Goal: Information Seeking & Learning: Learn about a topic

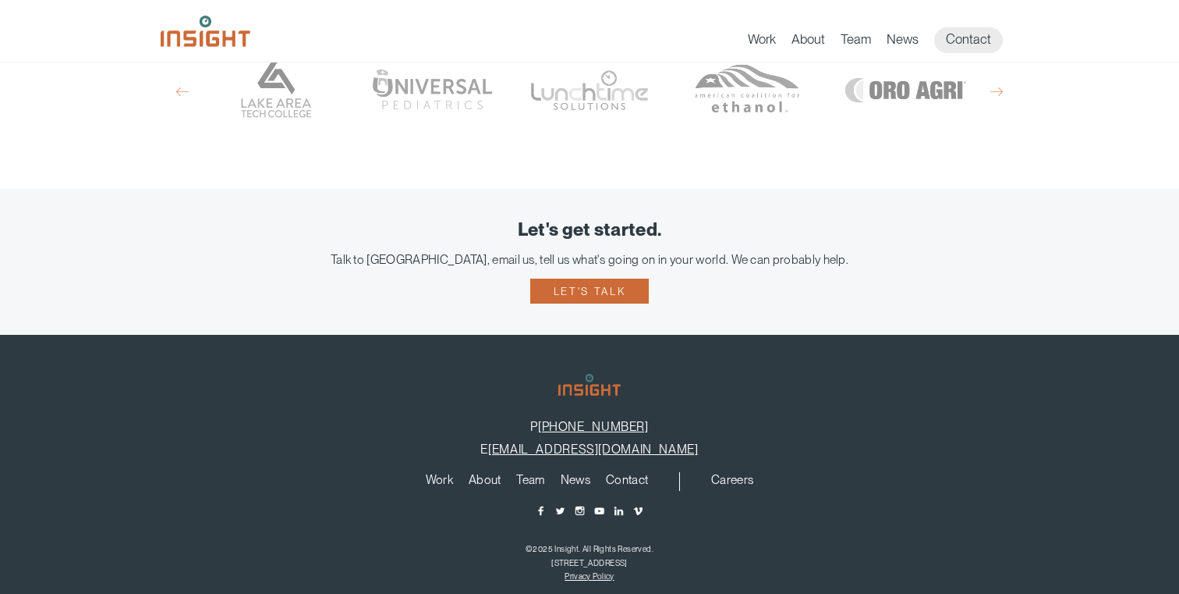
scroll to position [1097, 0]
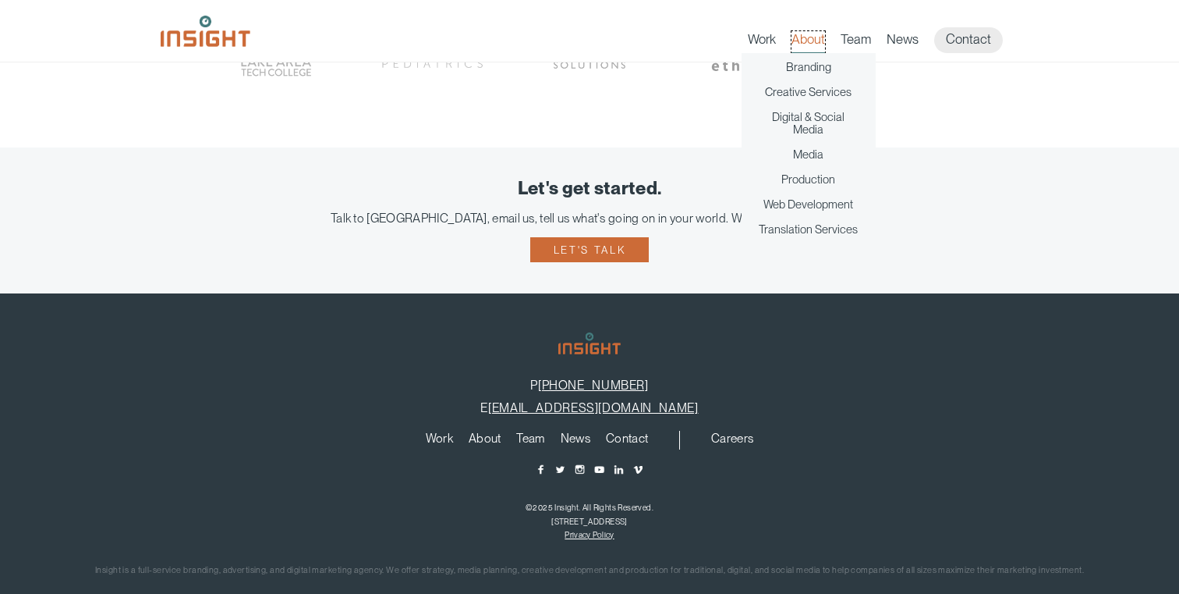
click at [810, 44] on link "About" at bounding box center [809, 42] width 34 height 22
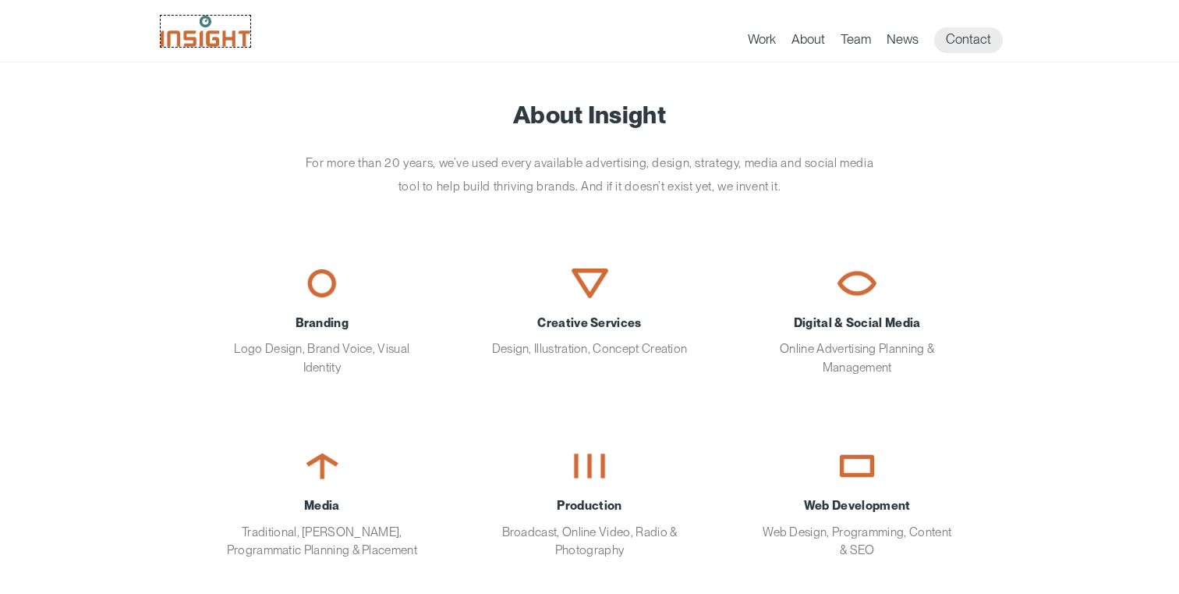
click at [194, 37] on img at bounding box center [206, 31] width 90 height 31
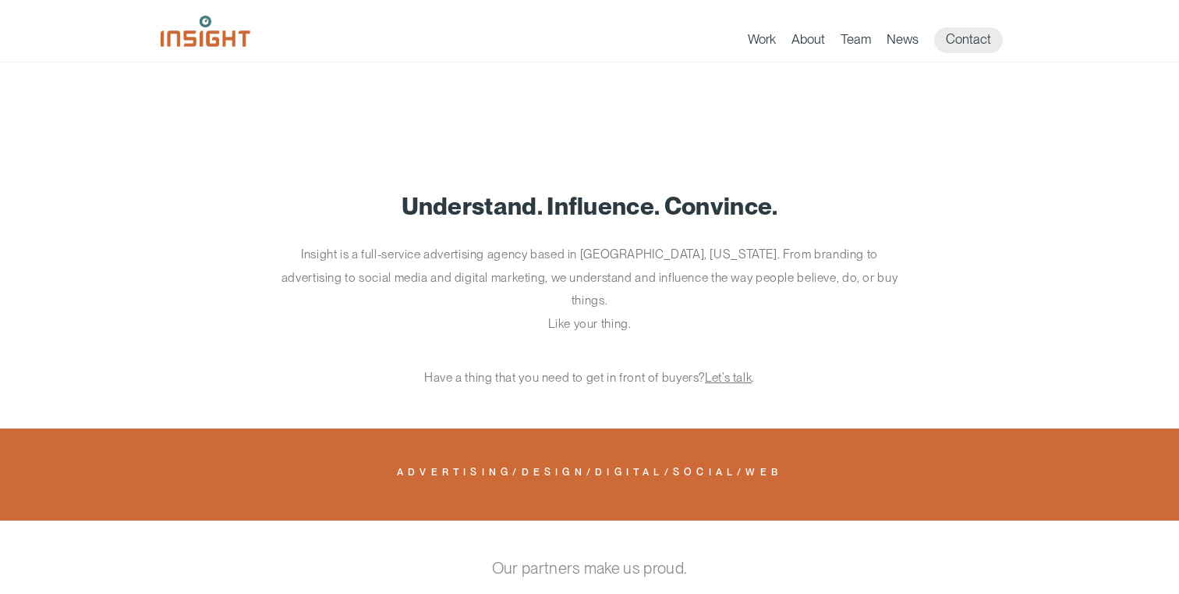
scroll to position [505, 0]
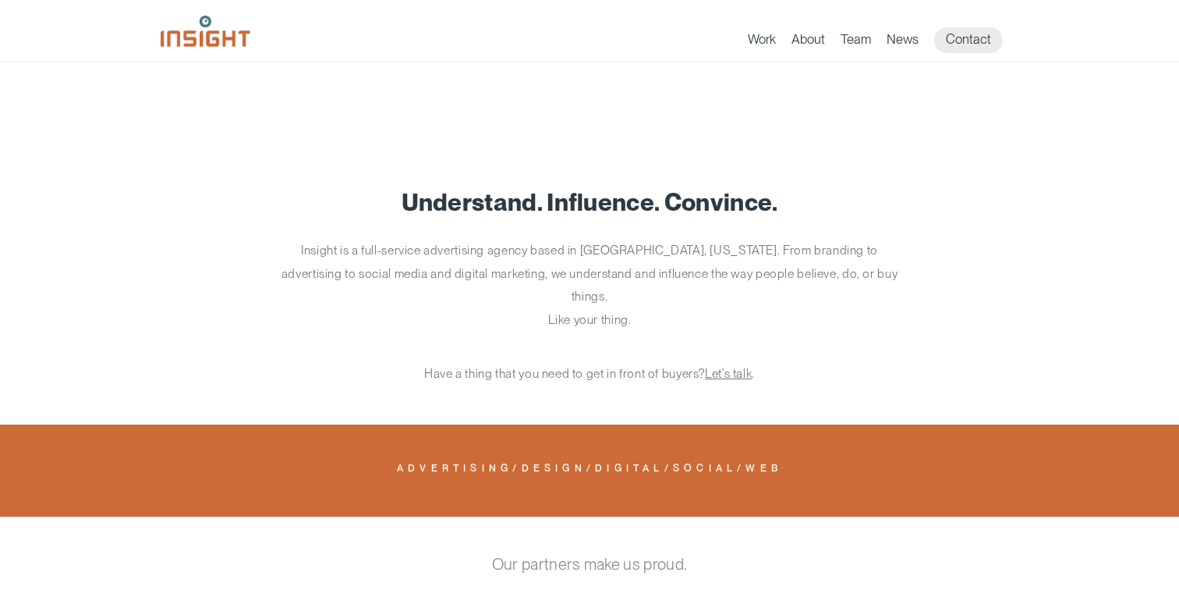
click at [377, 247] on p "Insight is a full-service advertising agency based in [GEOGRAPHIC_DATA], [US_ST…" at bounding box center [590, 285] width 624 height 92
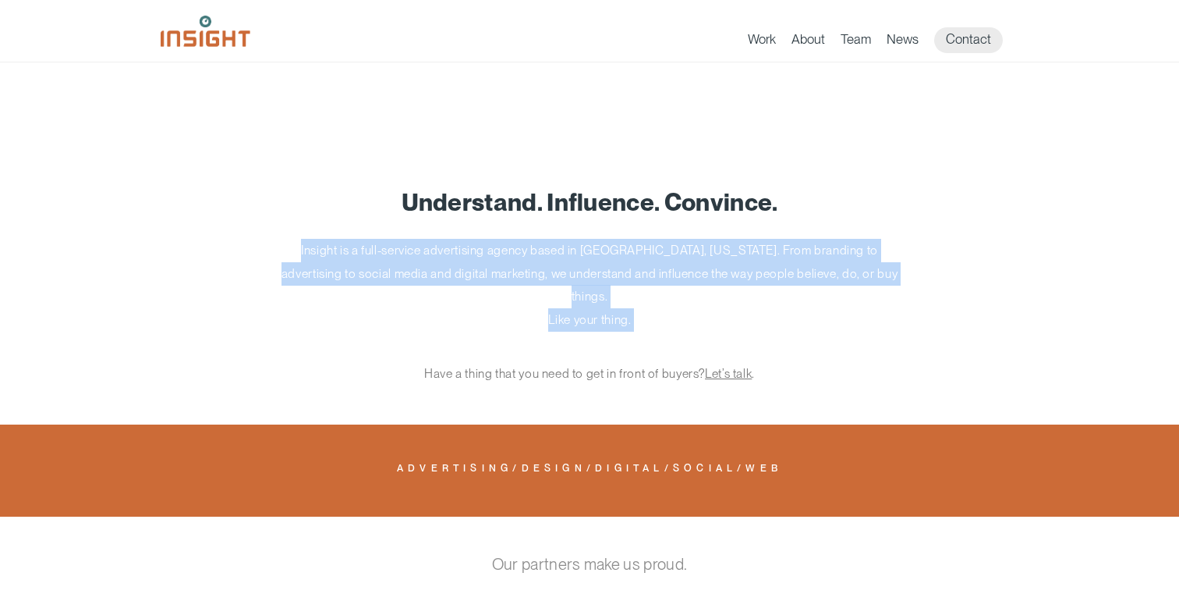
drag, startPoint x: 287, startPoint y: 251, endPoint x: 677, endPoint y: 323, distance: 396.5
click at [677, 323] on div "Understand. Influence. Convince. Insight is a full-service advertising agency b…" at bounding box center [590, 287] width 858 height 197
copy div "Insight is a full-service advertising agency based in Sioux Falls, South Dakota…"
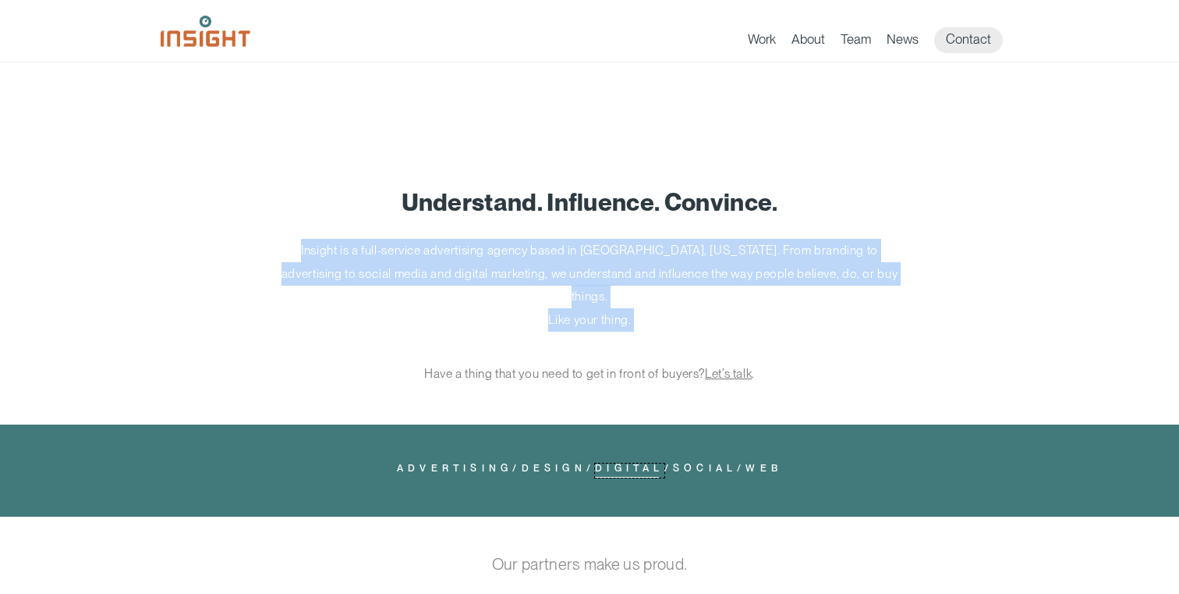
click at [626, 463] on link "Digital" at bounding box center [629, 470] width 69 height 14
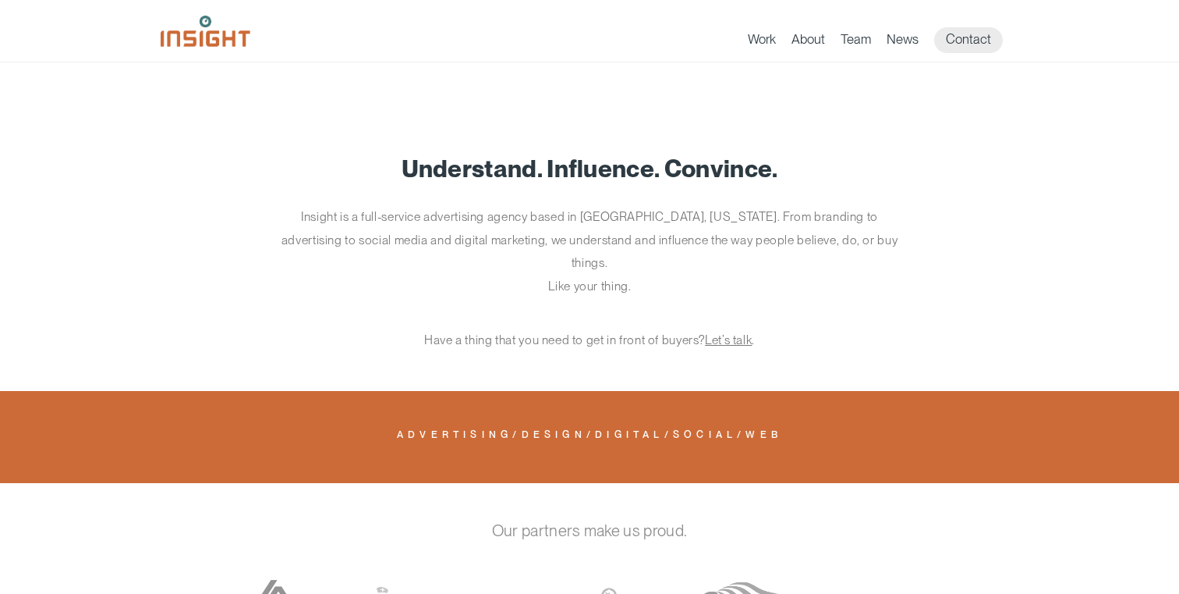
scroll to position [540, 0]
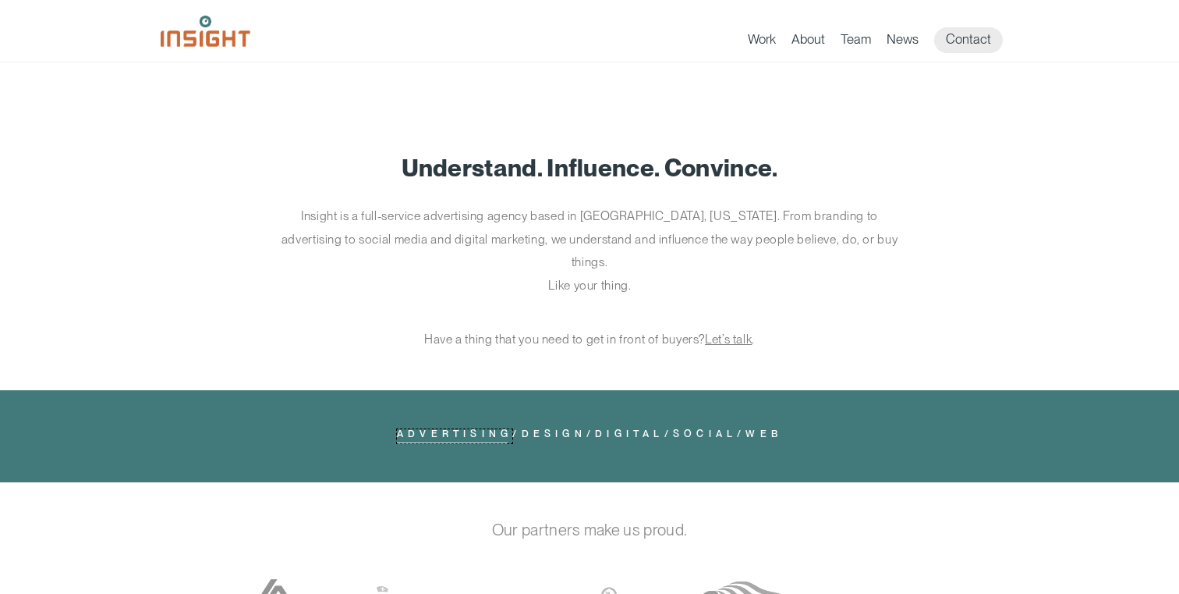
click at [444, 429] on link "Advertising" at bounding box center [454, 436] width 115 height 14
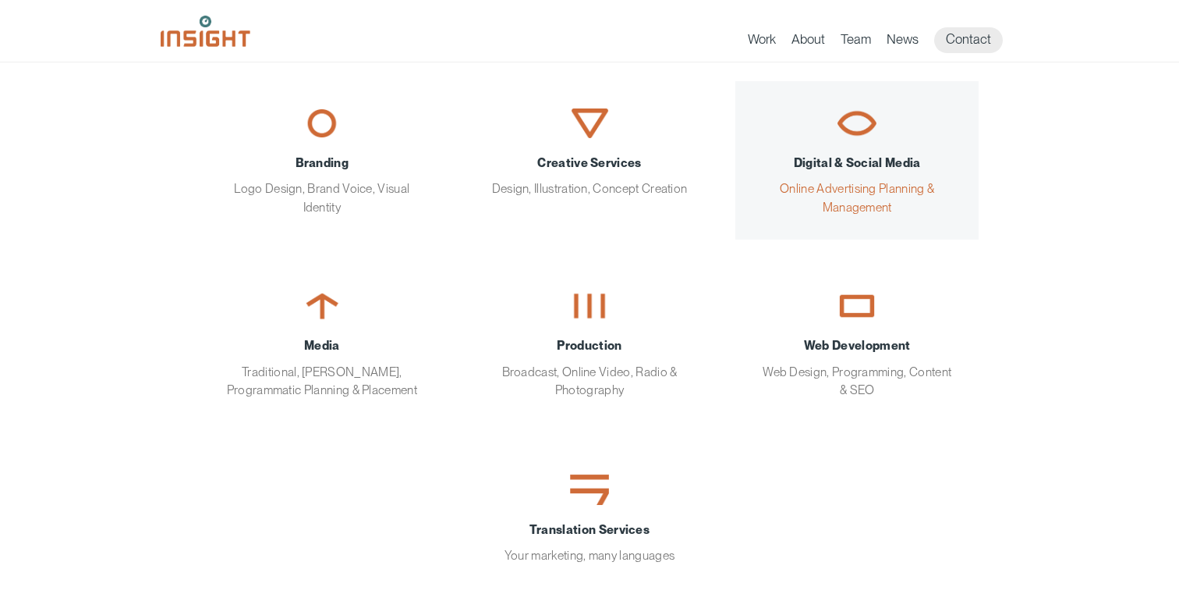
scroll to position [161, 0]
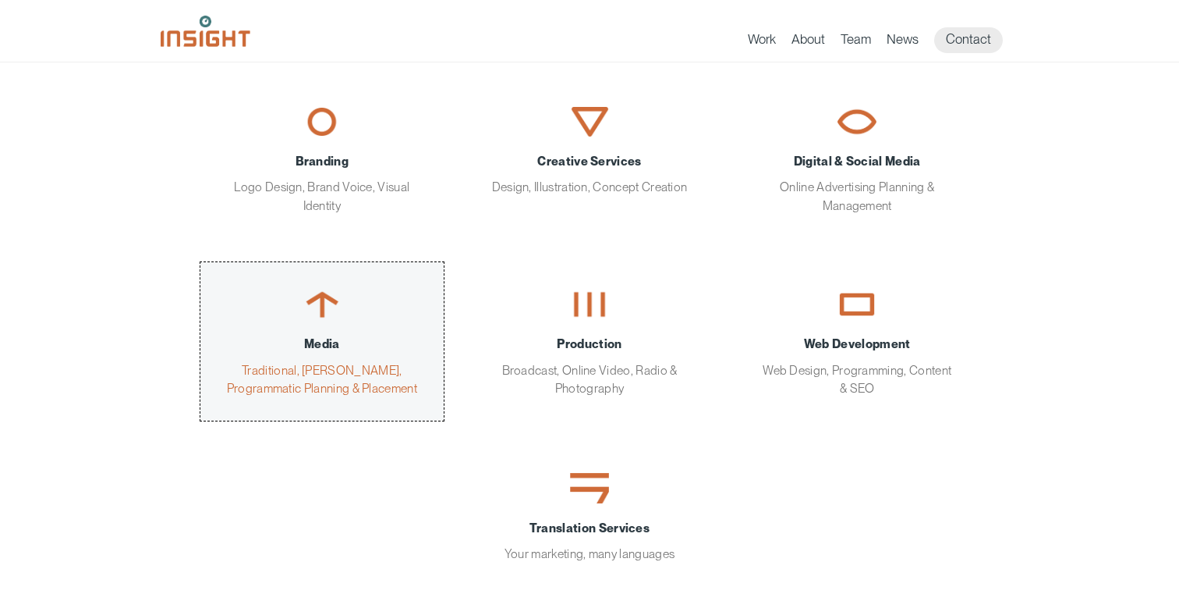
click at [307, 348] on span "Media" at bounding box center [322, 344] width 197 height 18
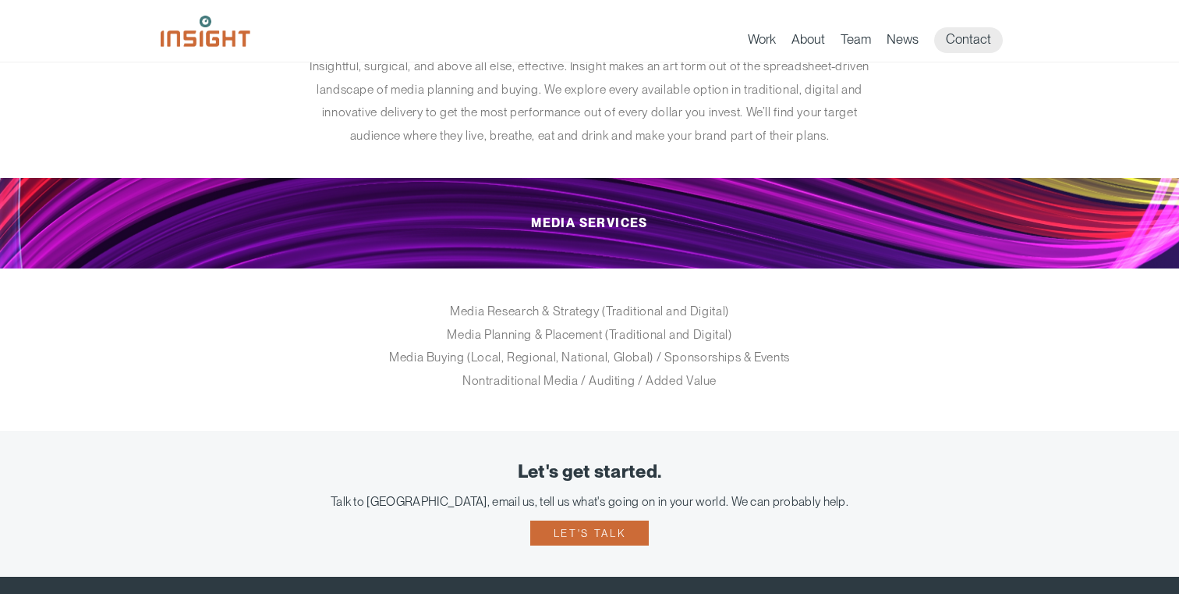
scroll to position [97, 0]
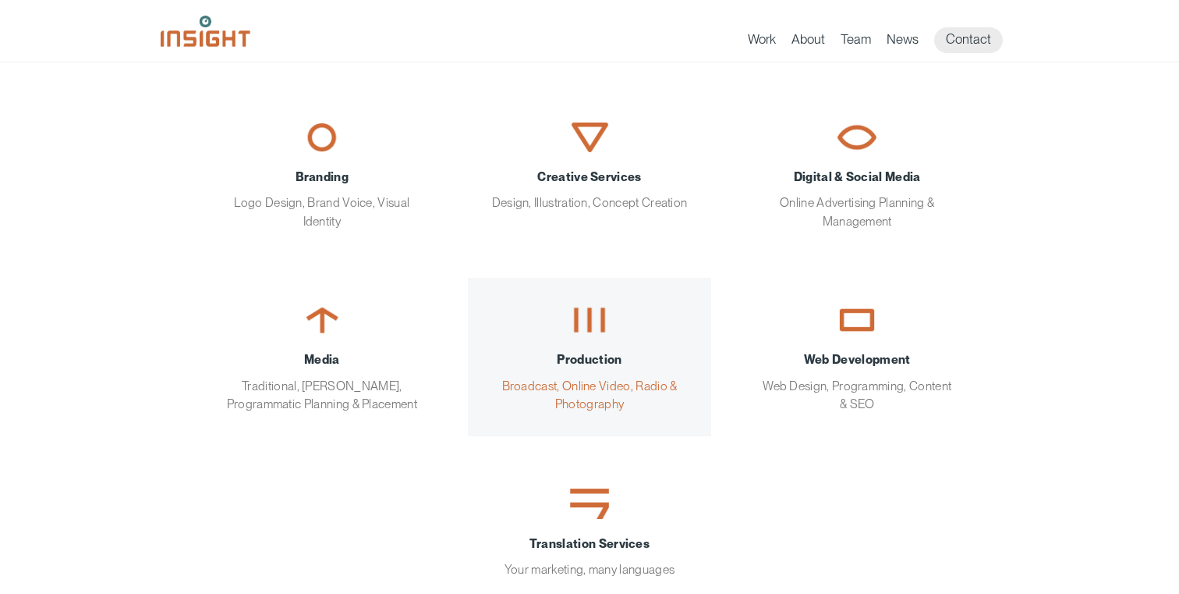
scroll to position [161, 0]
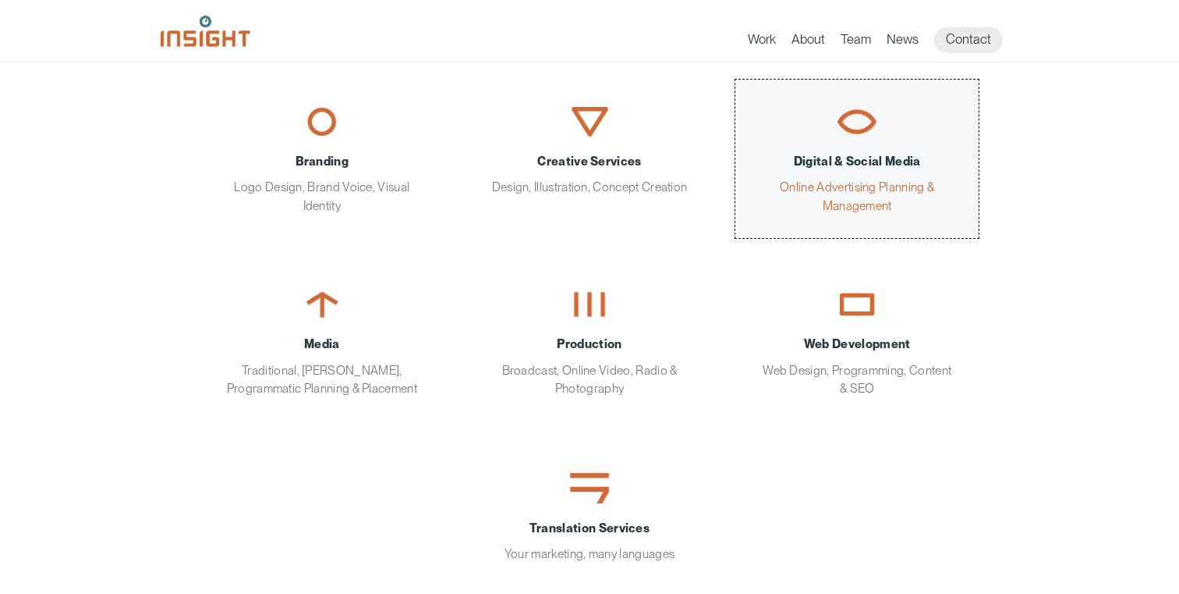
click at [846, 173] on div "Digital & Social Media Online Advertising Planning & Management" at bounding box center [857, 183] width 197 height 62
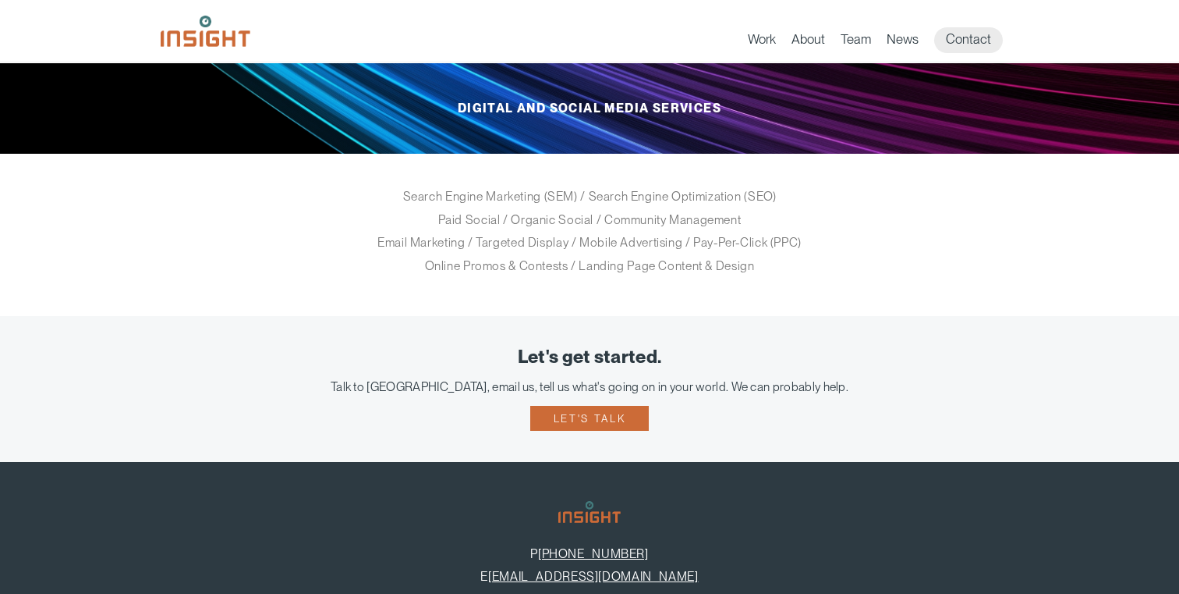
scroll to position [218, 0]
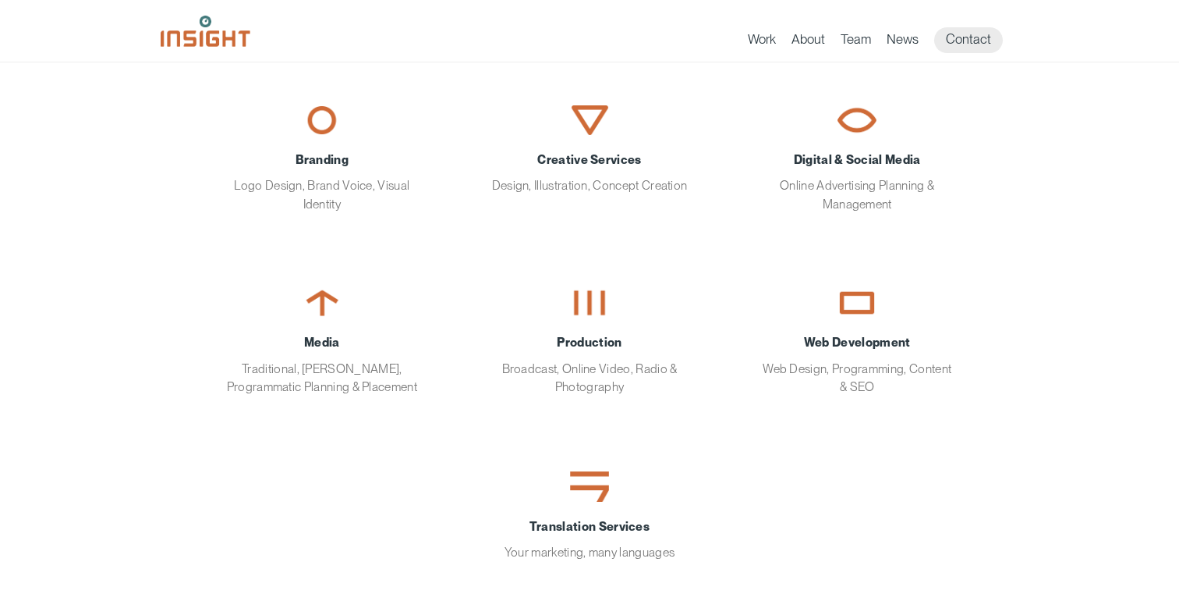
scroll to position [179, 0]
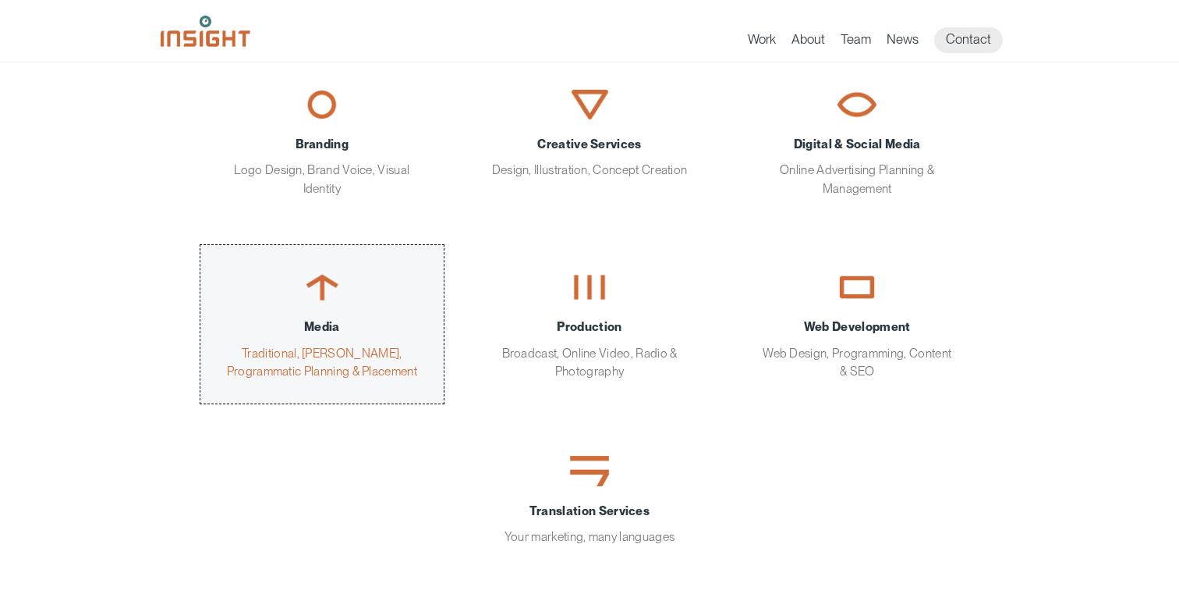
click at [321, 291] on img "main content section" at bounding box center [322, 287] width 39 height 30
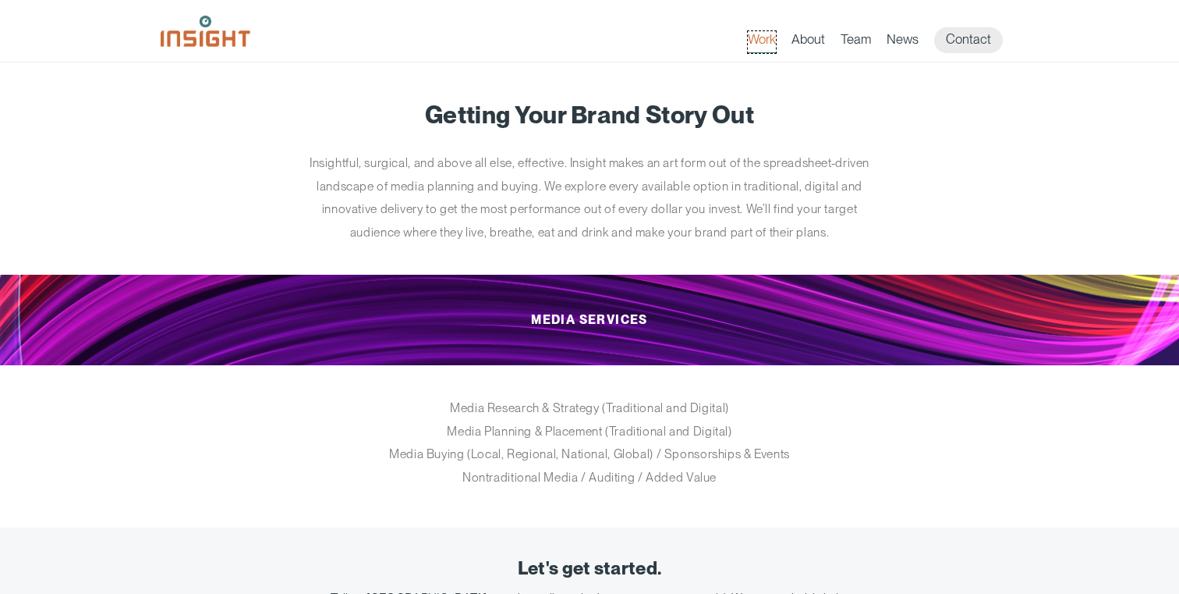
click at [759, 37] on link "Work" at bounding box center [762, 42] width 28 height 22
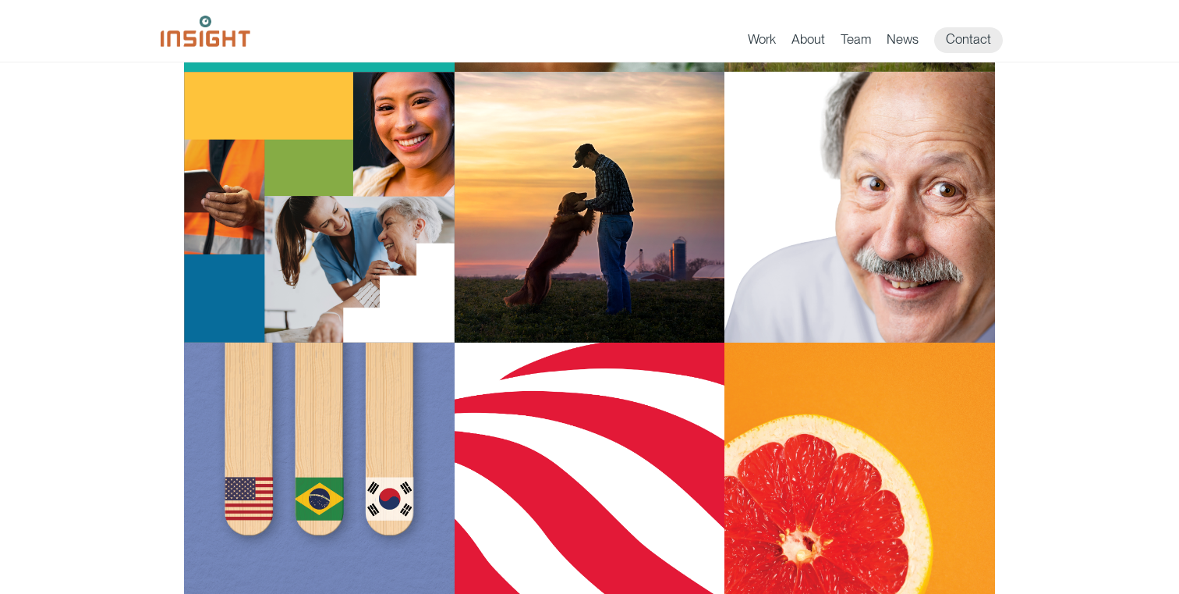
scroll to position [1750, 0]
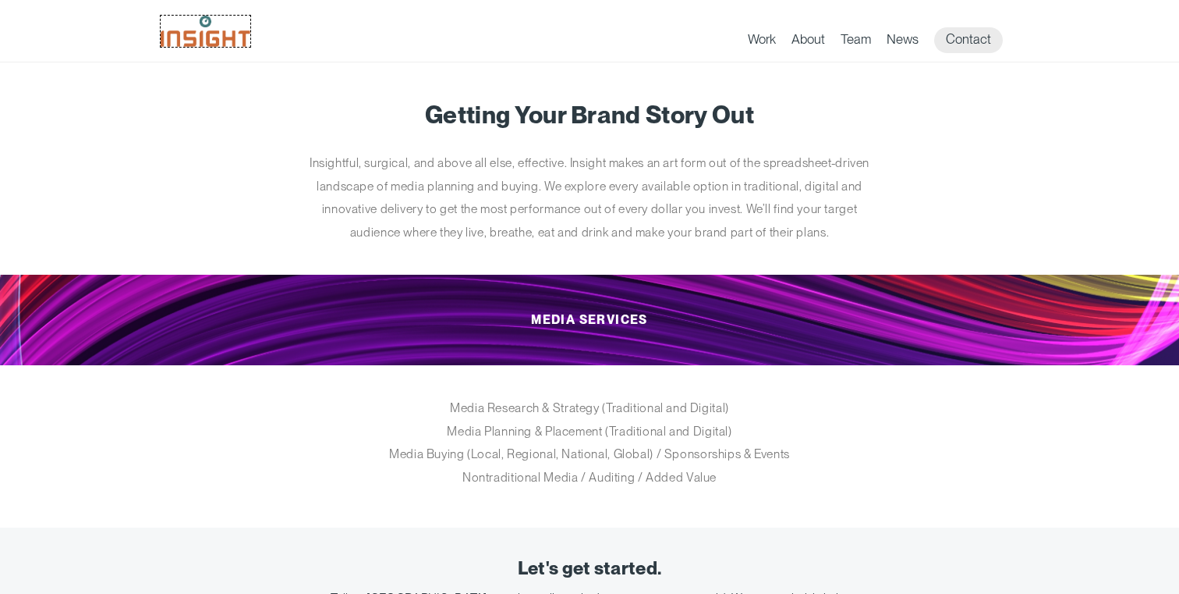
click at [219, 32] on img at bounding box center [206, 31] width 90 height 31
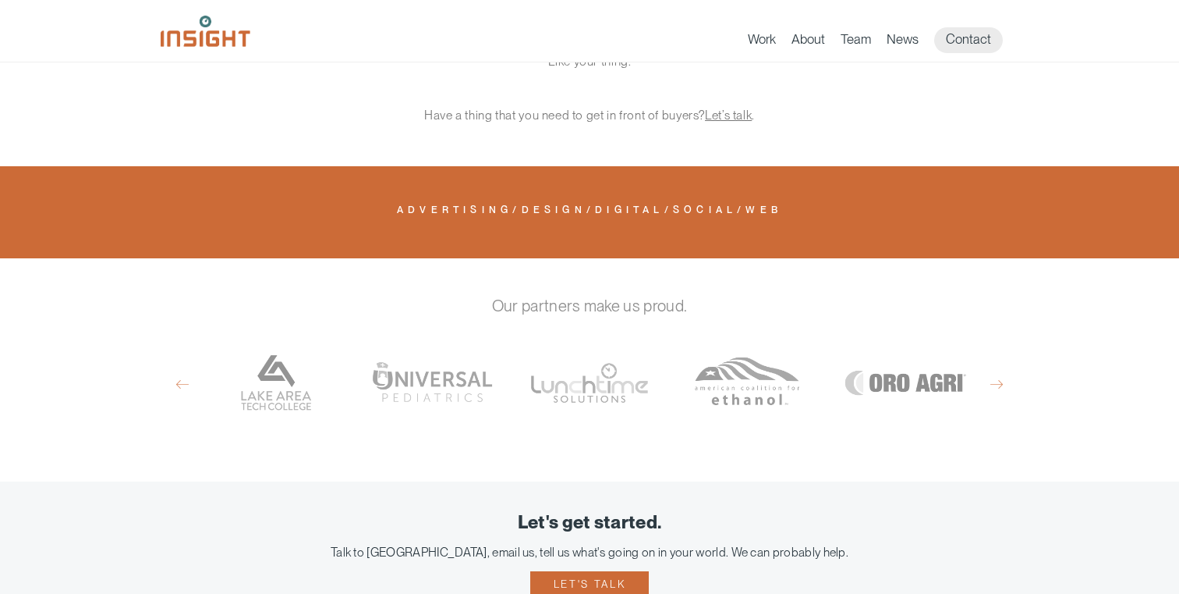
scroll to position [837, 0]
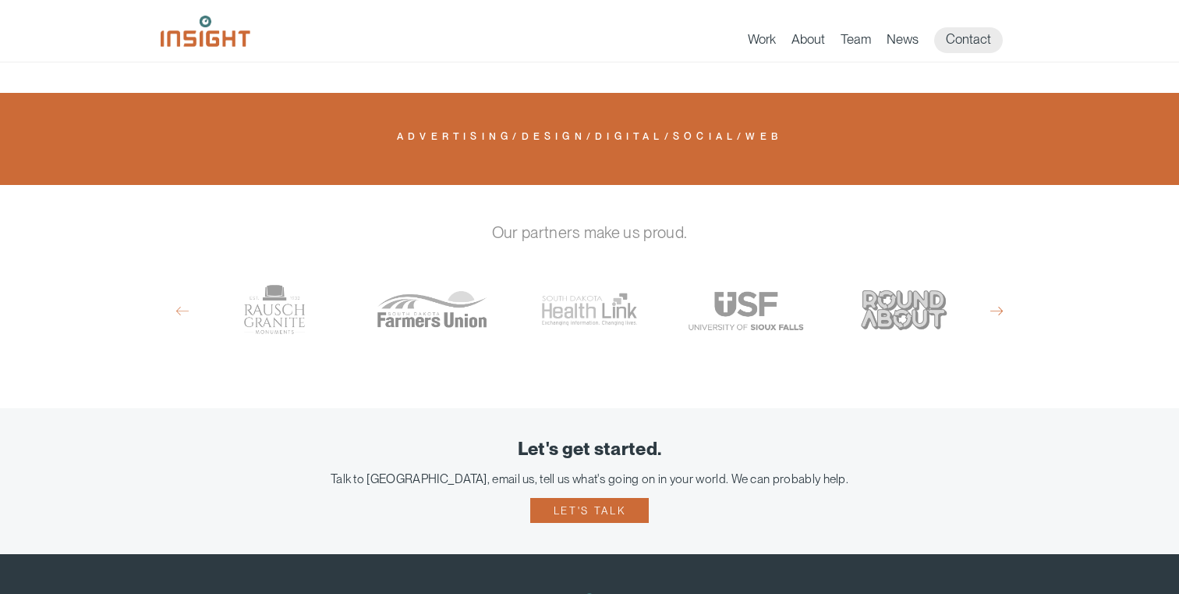
click at [998, 304] on button "Next" at bounding box center [997, 311] width 12 height 14
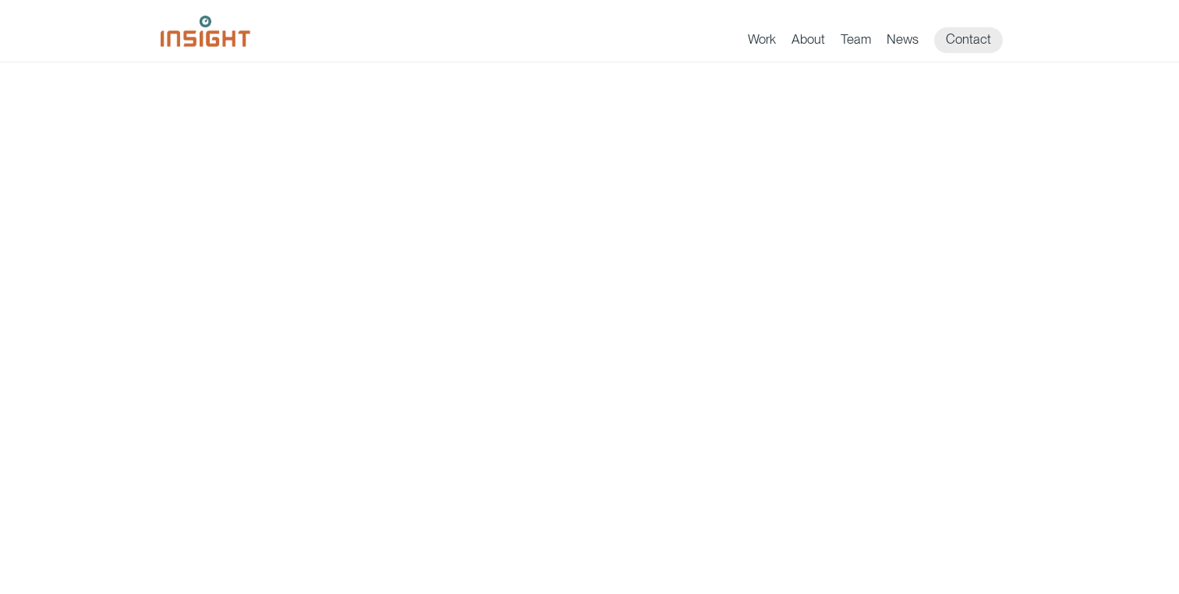
scroll to position [0, 0]
click at [851, 39] on link "Team" at bounding box center [856, 42] width 30 height 22
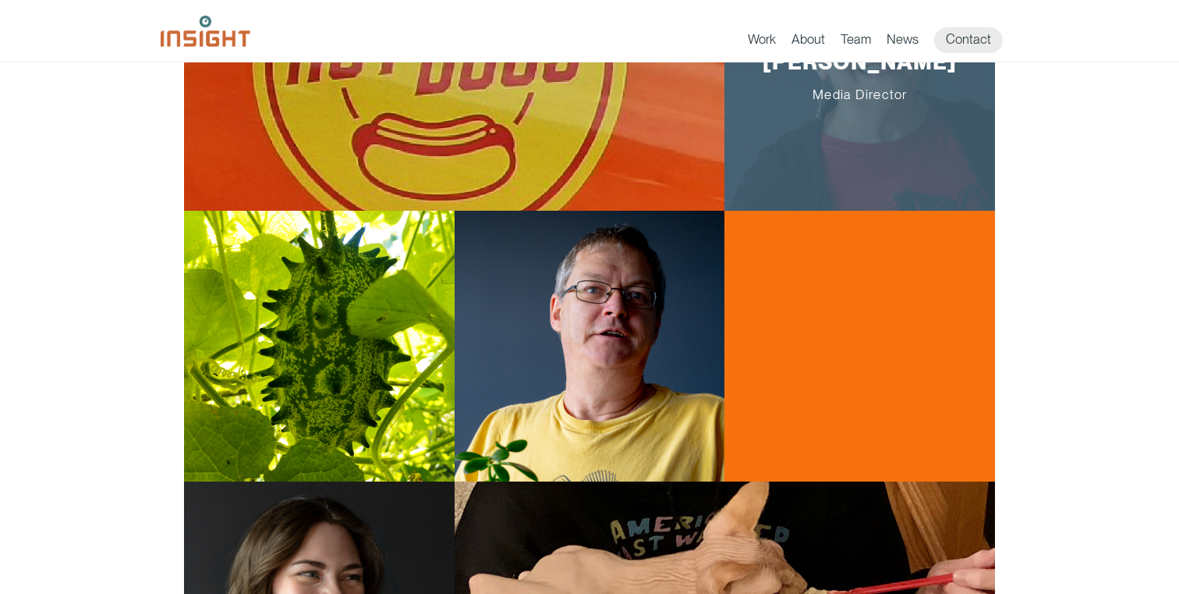
scroll to position [1403, 0]
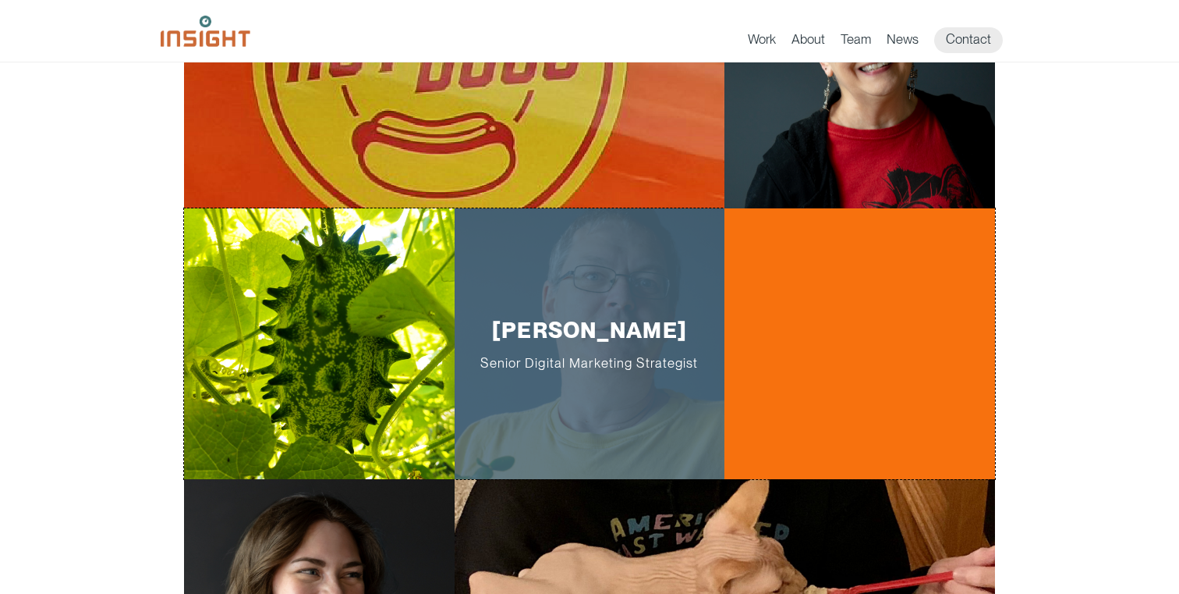
click at [591, 364] on span "Senior Digital Marketing Strategist" at bounding box center [590, 363] width 222 height 16
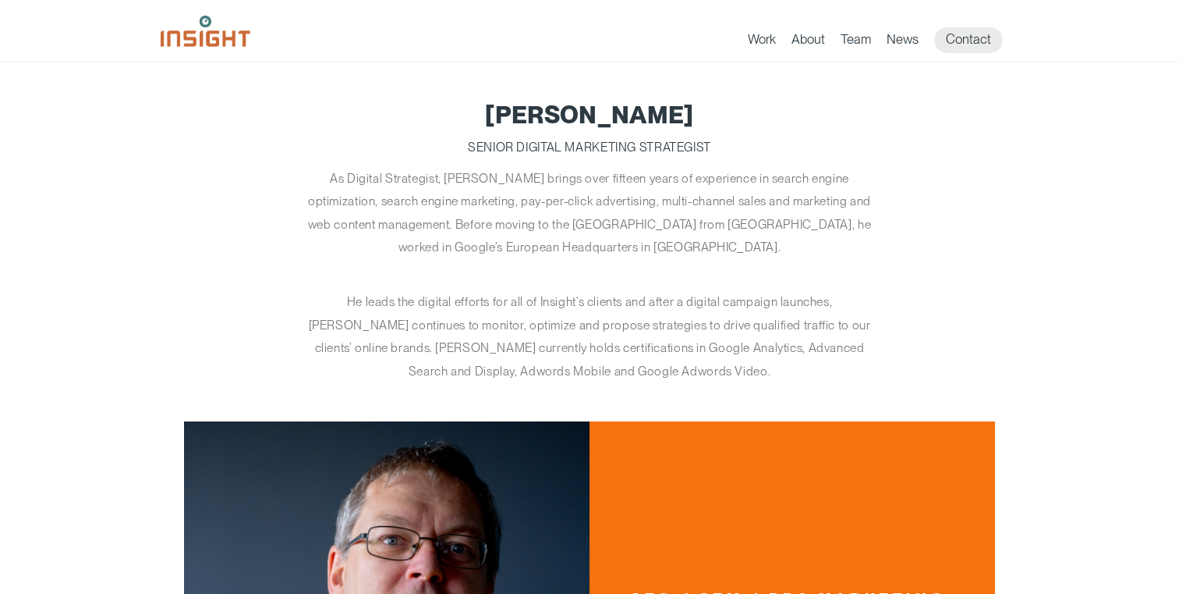
click at [576, 367] on p "He leads the digital efforts for all of Insight’s clients and after a digital c…" at bounding box center [589, 336] width 585 height 92
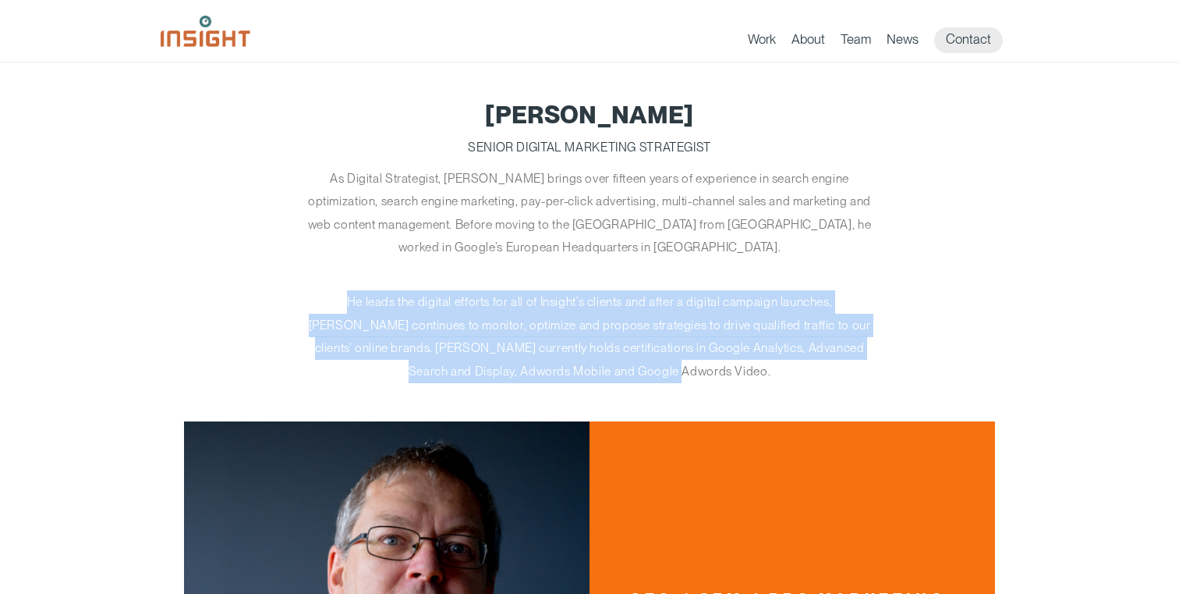
drag, startPoint x: 323, startPoint y: 300, endPoint x: 675, endPoint y: 373, distance: 359.9
click at [675, 373] on p "He leads the digital efforts for all of Insight’s clients and after a digital c…" at bounding box center [589, 336] width 585 height 92
copy p "He leads the digital efforts for all of Insight’s clients and after a digital c…"
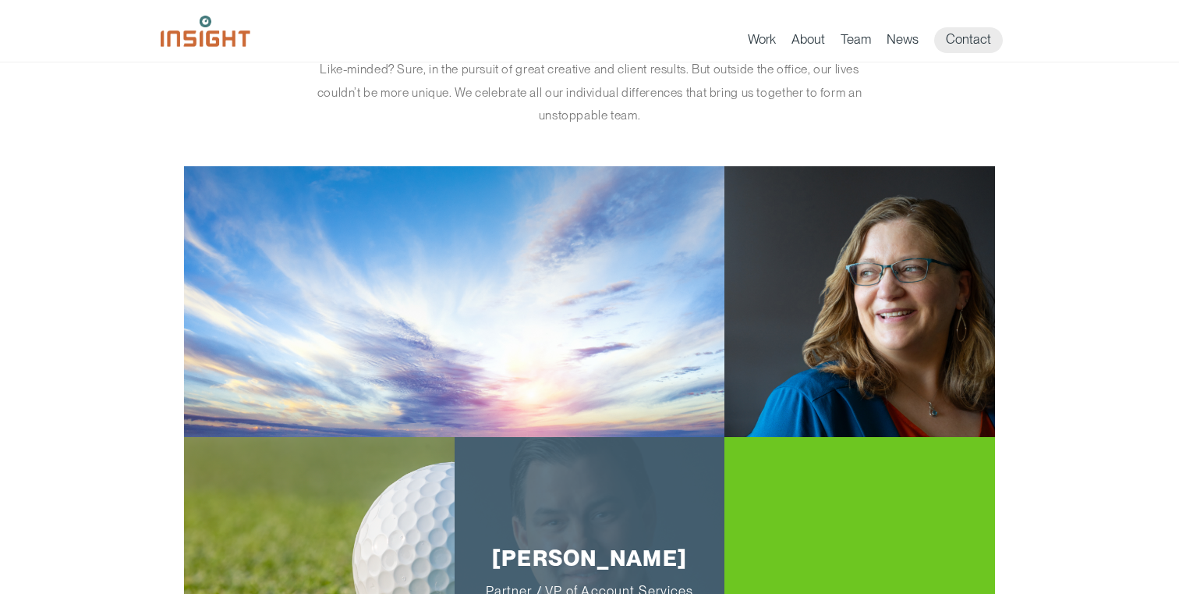
scroll to position [92, 0]
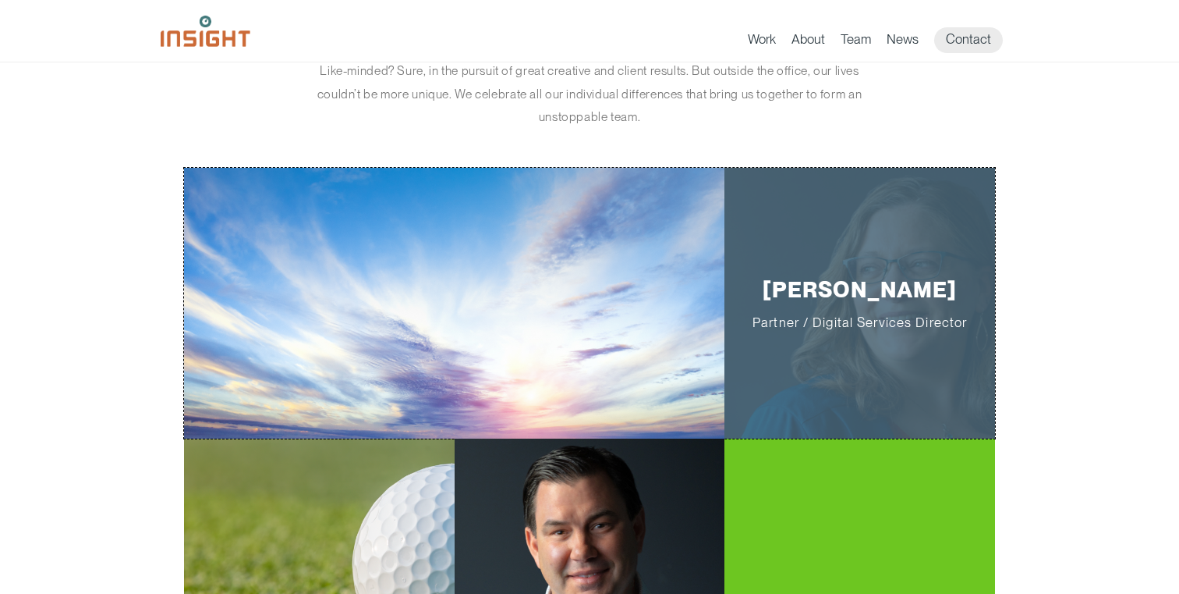
click at [830, 300] on p "[PERSON_NAME] Partner / Digital Services Director" at bounding box center [861, 303] width 222 height 54
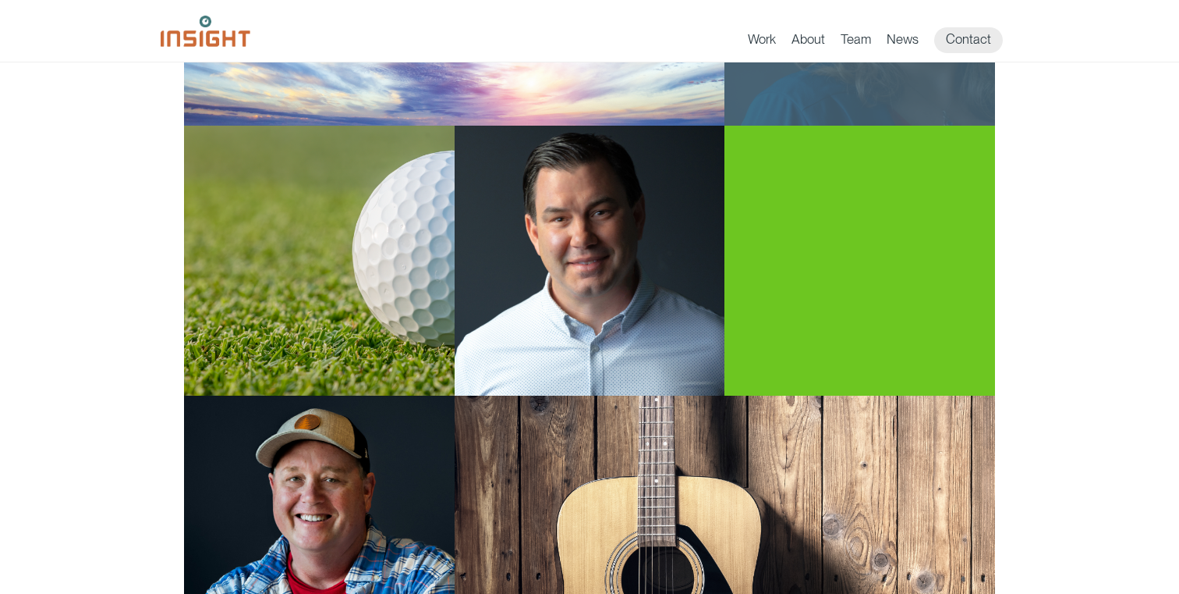
scroll to position [424, 0]
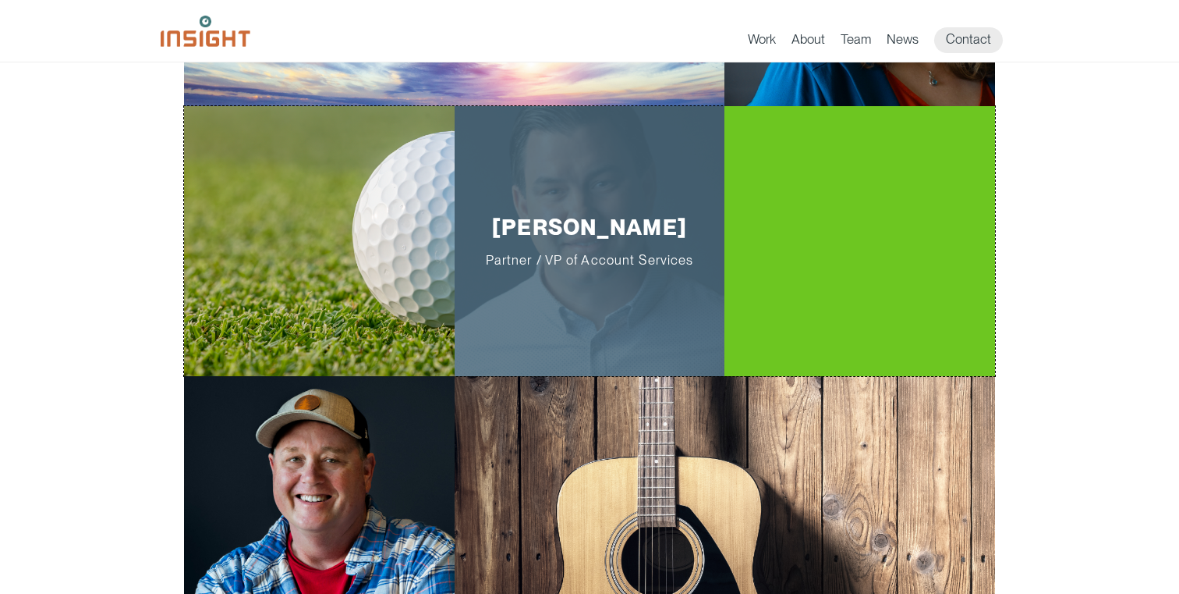
click at [620, 271] on div "[PERSON_NAME] Partner / VP of Account Services" at bounding box center [590, 241] width 271 height 271
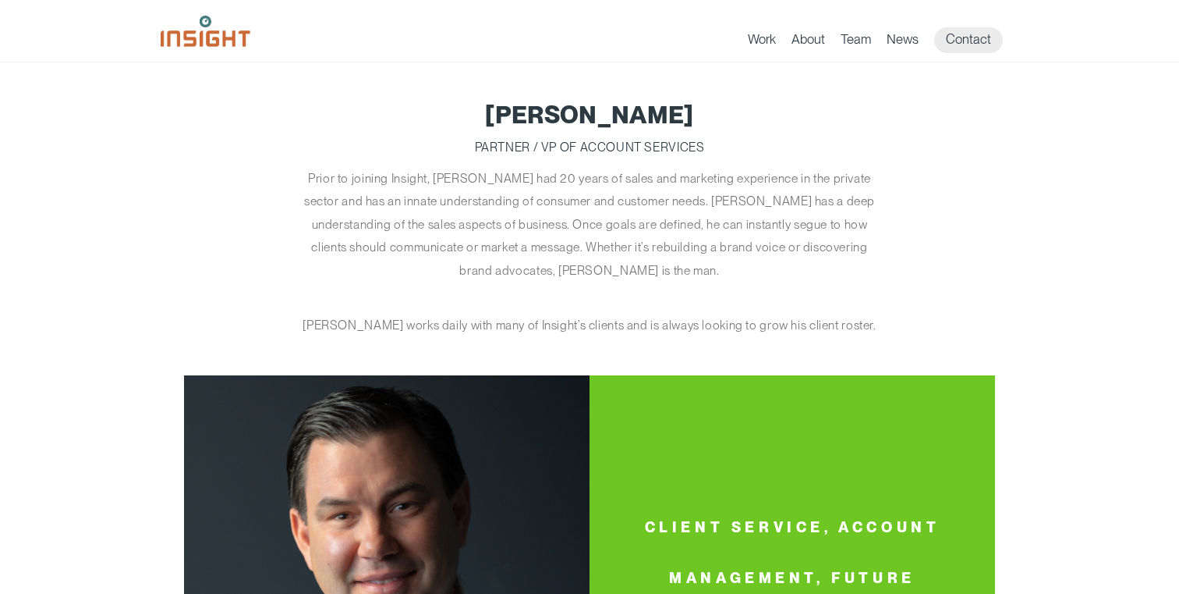
click at [341, 185] on p "Prior to joining Insight, [PERSON_NAME] had 20 years of sales and marketing exp…" at bounding box center [589, 224] width 585 height 115
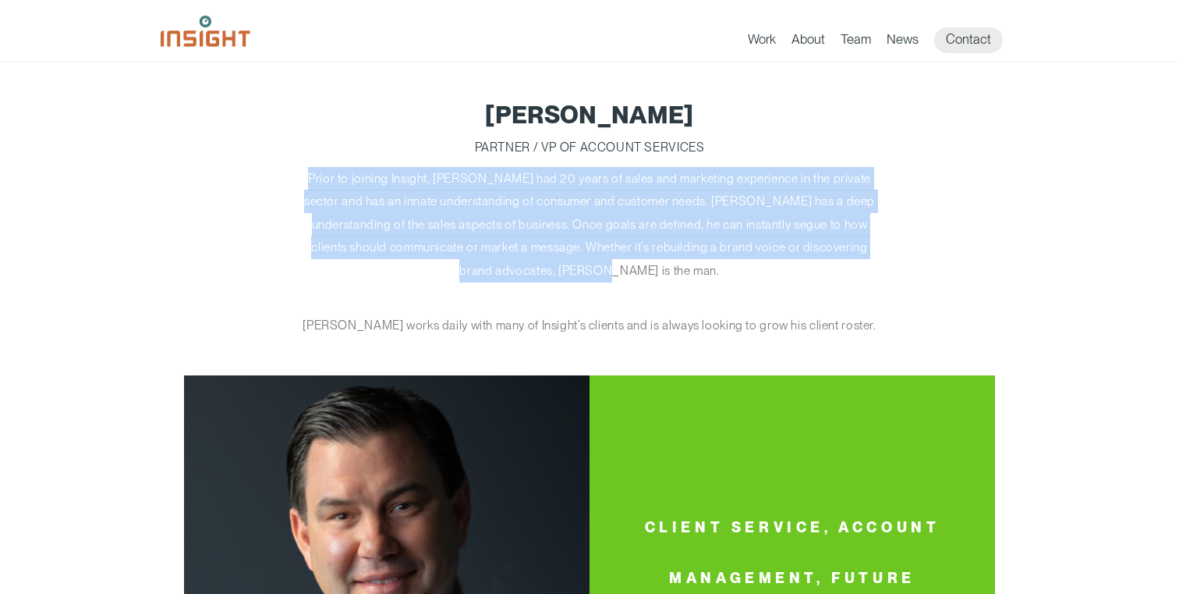
drag, startPoint x: 293, startPoint y: 175, endPoint x: 704, endPoint y: 273, distance: 422.6
copy p "Prior to joining Insight, [PERSON_NAME] had 20 years of sales and marketing exp…"
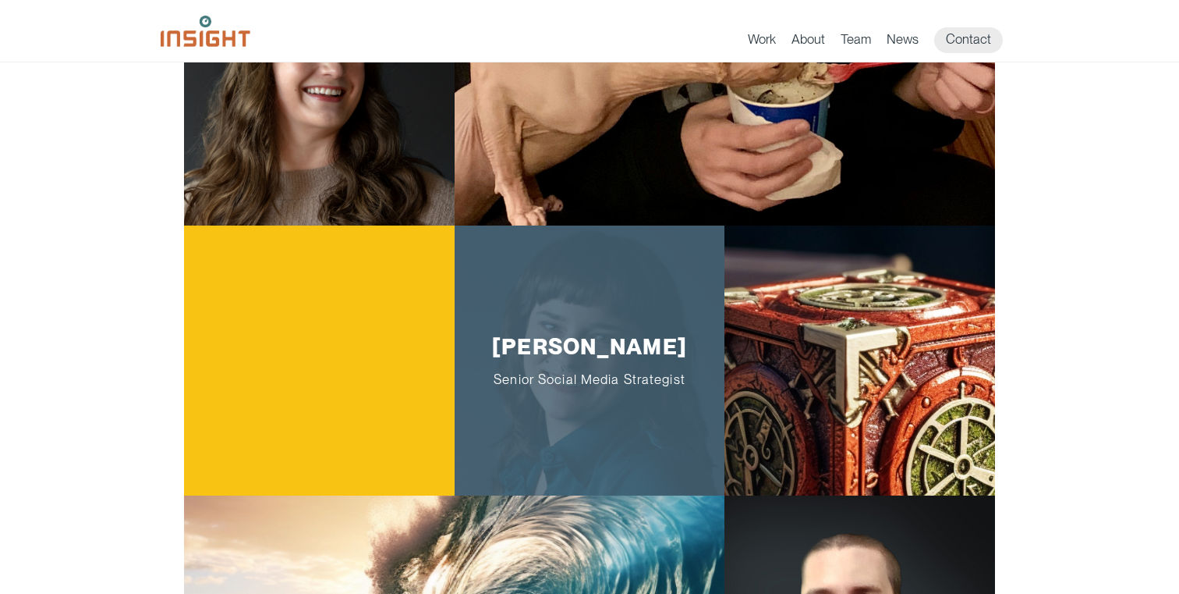
scroll to position [1933, 0]
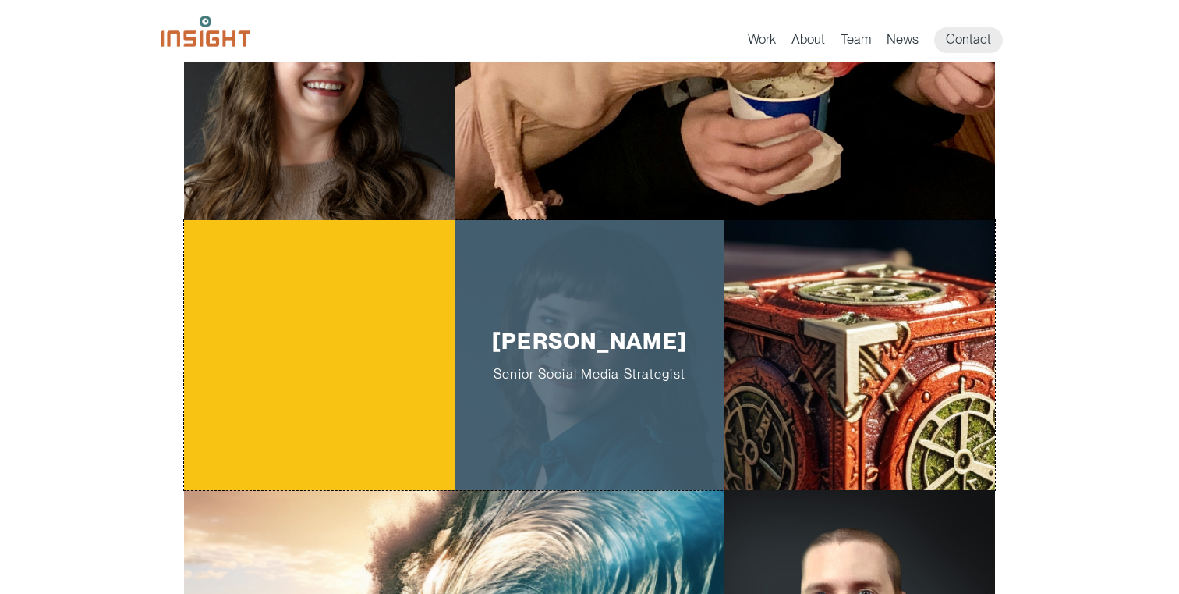
click at [546, 377] on span "Senior Social Media Strategist" at bounding box center [590, 374] width 222 height 16
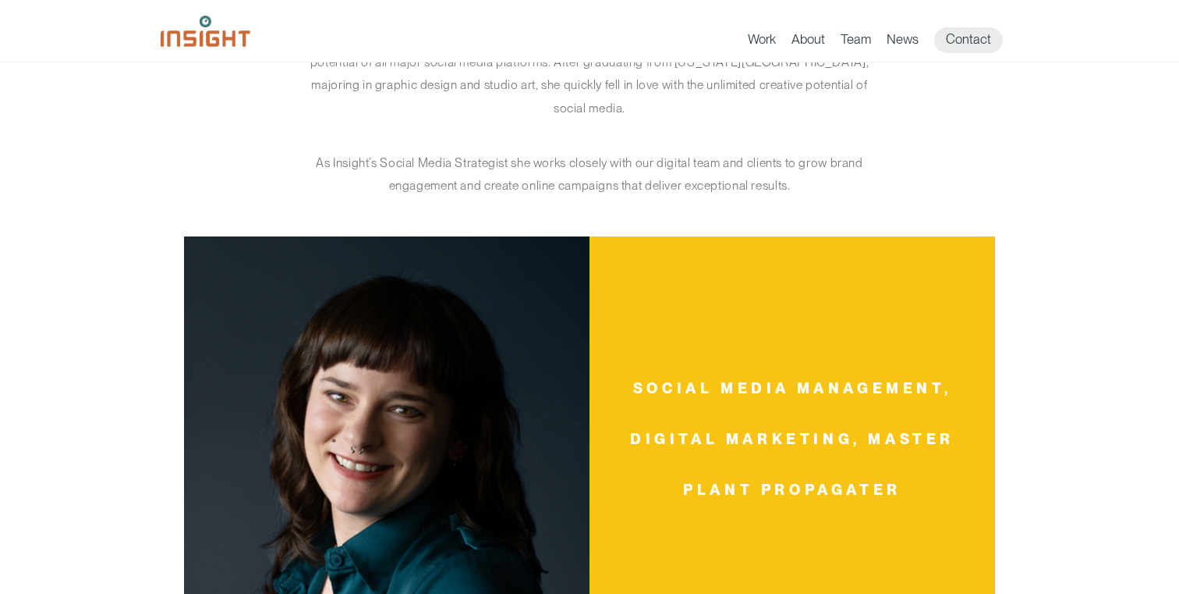
scroll to position [136, 0]
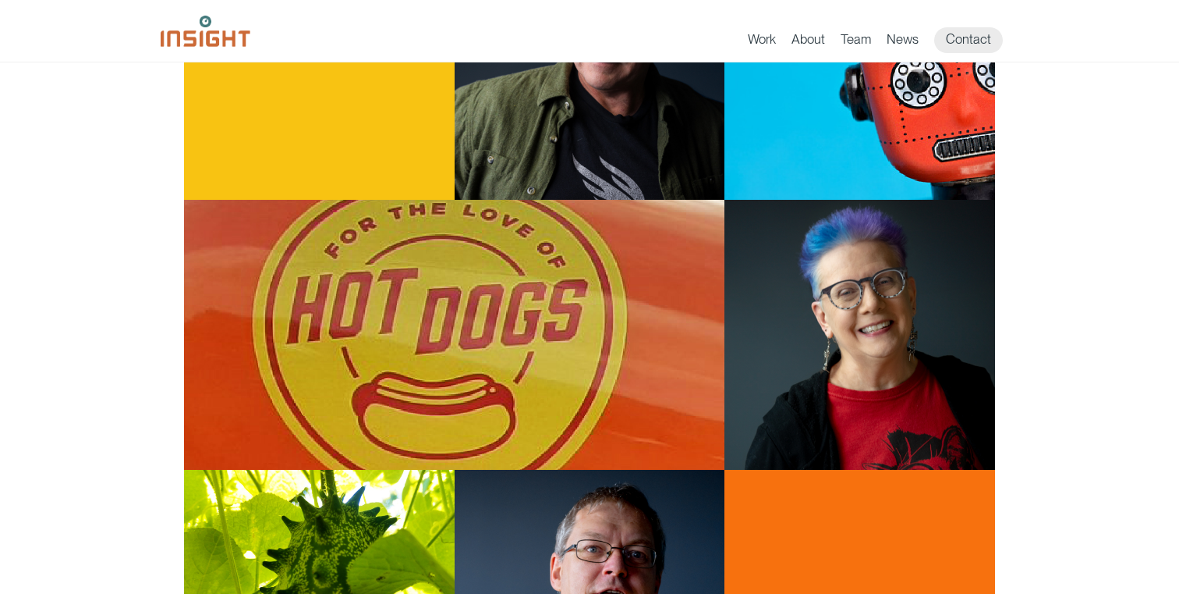
scroll to position [1125, 0]
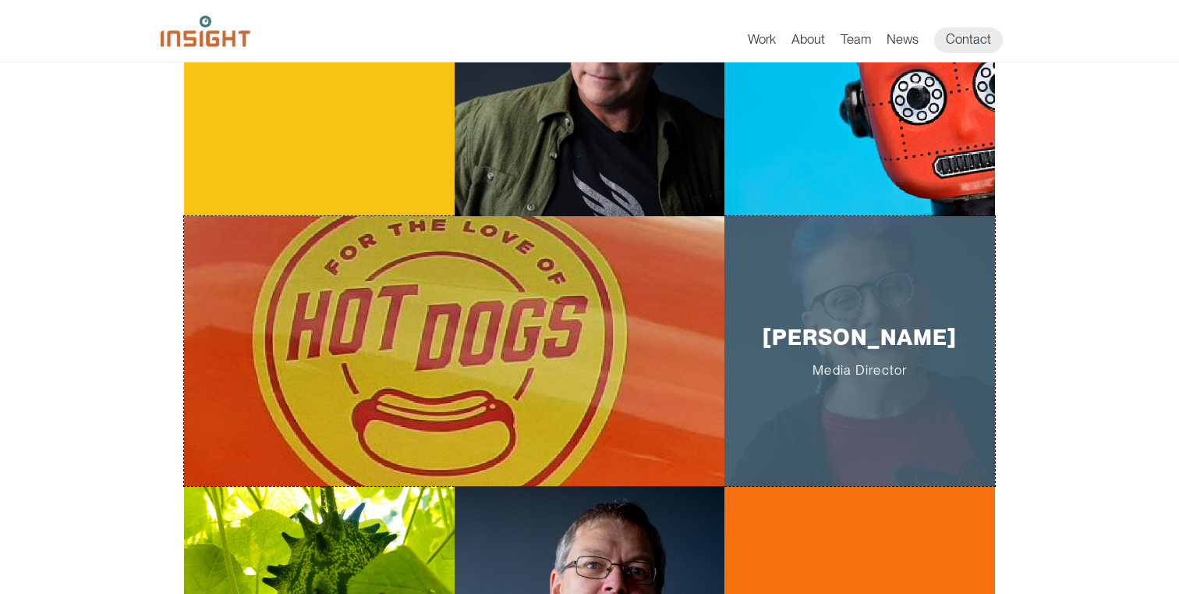
click at [862, 333] on p "[PERSON_NAME] Media Director" at bounding box center [861, 351] width 222 height 54
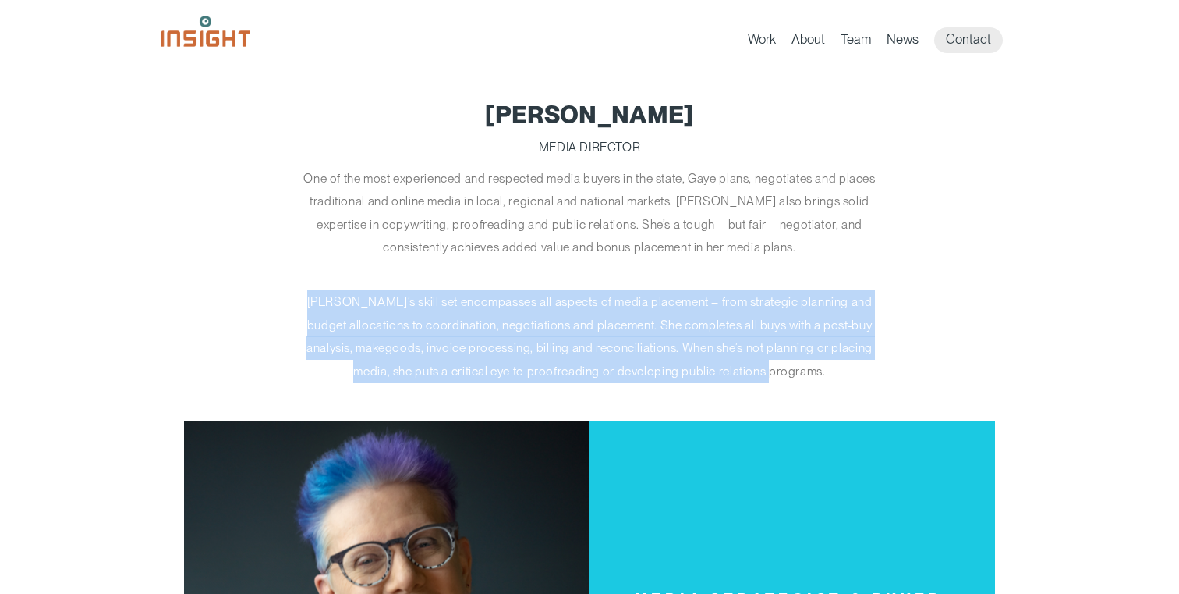
drag, startPoint x: 303, startPoint y: 302, endPoint x: 833, endPoint y: 379, distance: 536.0
click at [833, 379] on p "[PERSON_NAME]’s skill set encompasses all aspects of media placement – from str…" at bounding box center [589, 336] width 585 height 92
copy p "[PERSON_NAME]’s skill set encompasses all aspects of media placement – from str…"
